Goal: Task Accomplishment & Management: Use online tool/utility

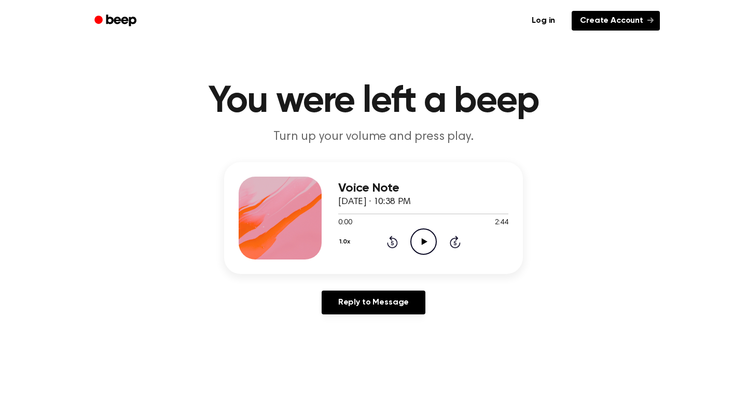
click at [635, 19] on link "Create Account" at bounding box center [615, 21] width 88 height 20
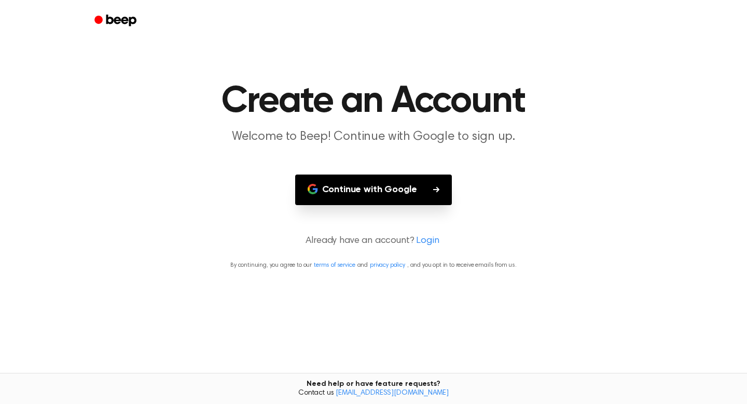
click at [413, 188] on button "Continue with Google" at bounding box center [373, 190] width 157 height 31
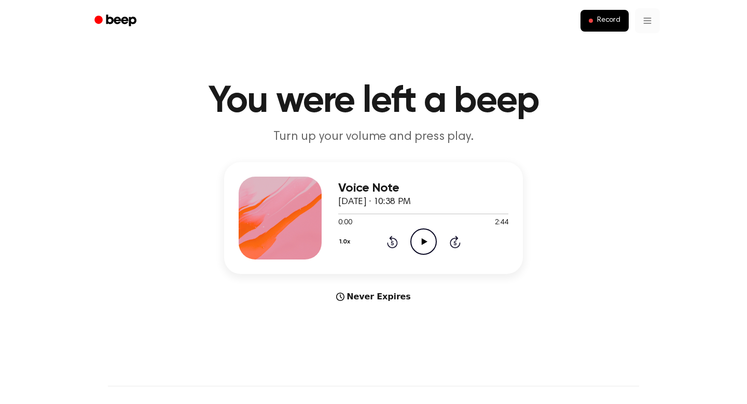
click at [647, 20] on html "Record You were left a beep Turn up your volume and press play. Voice Note [DAT…" at bounding box center [373, 408] width 747 height 816
click at [613, 21] on html "Record You were left a beep Turn up your volume and press play. Voice Note [DAT…" at bounding box center [373, 408] width 747 height 816
click at [613, 21] on span "Record" at bounding box center [608, 20] width 23 height 9
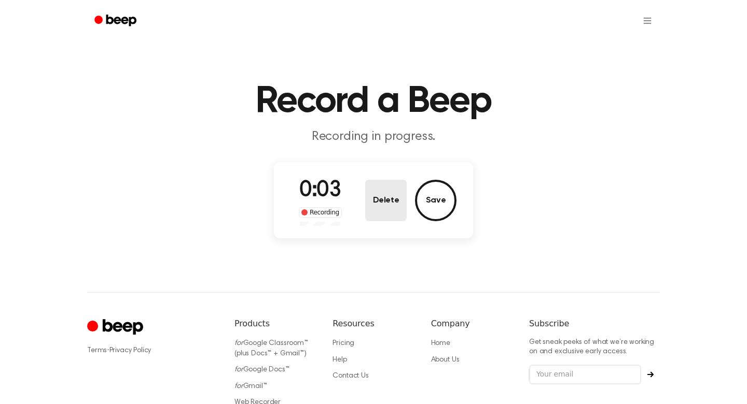
click at [399, 206] on button "Delete" at bounding box center [385, 200] width 41 height 41
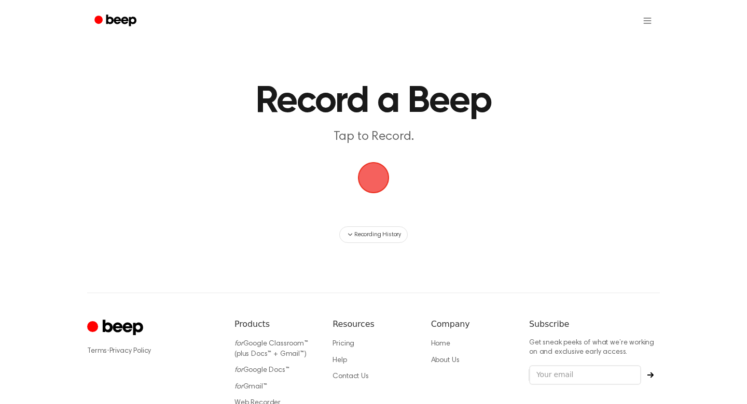
click at [375, 172] on span "button" at bounding box center [373, 177] width 29 height 29
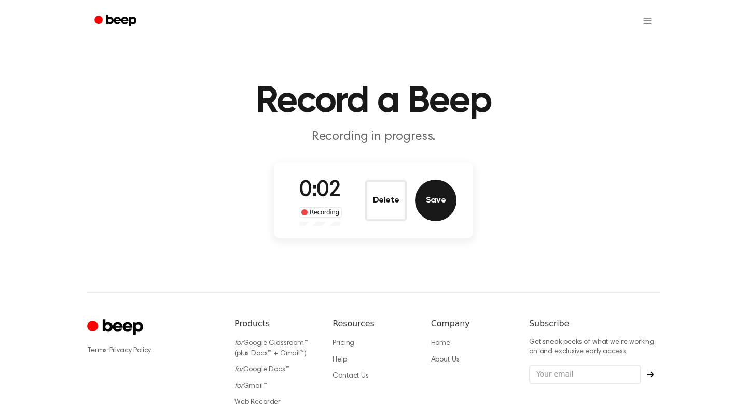
click at [430, 200] on button "Save" at bounding box center [435, 200] width 41 height 41
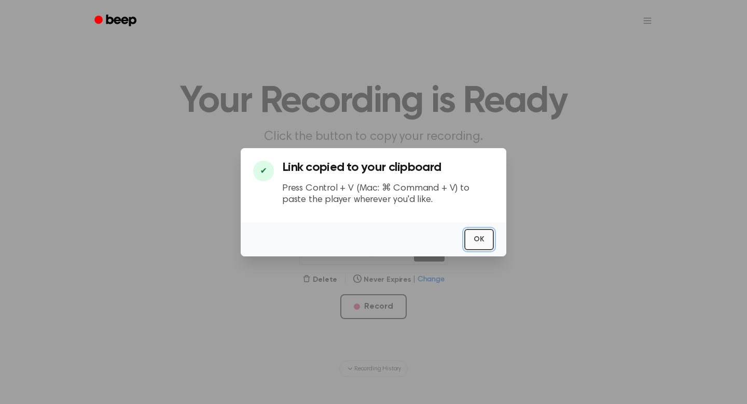
click at [485, 239] on button "OK" at bounding box center [479, 239] width 30 height 21
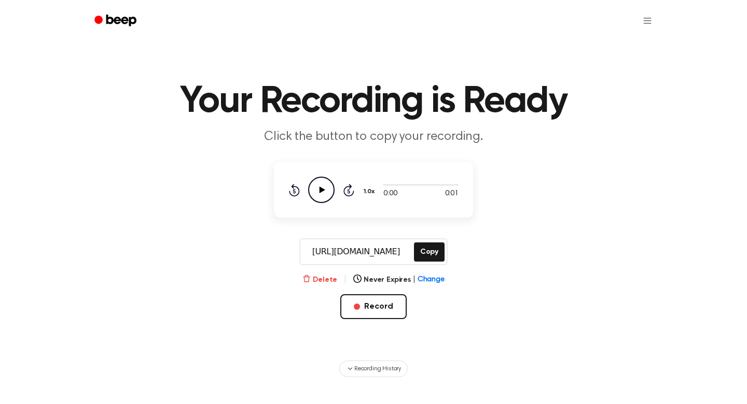
click at [321, 277] on button "Delete" at bounding box center [319, 280] width 35 height 11
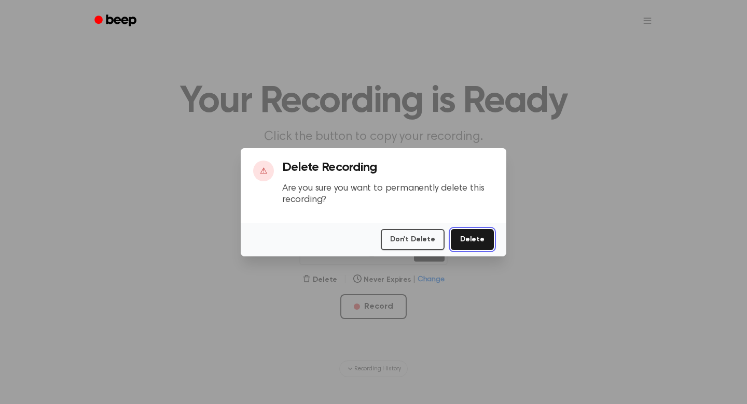
click at [487, 236] on button "Delete" at bounding box center [472, 239] width 43 height 21
